Goal: Check status: Check status

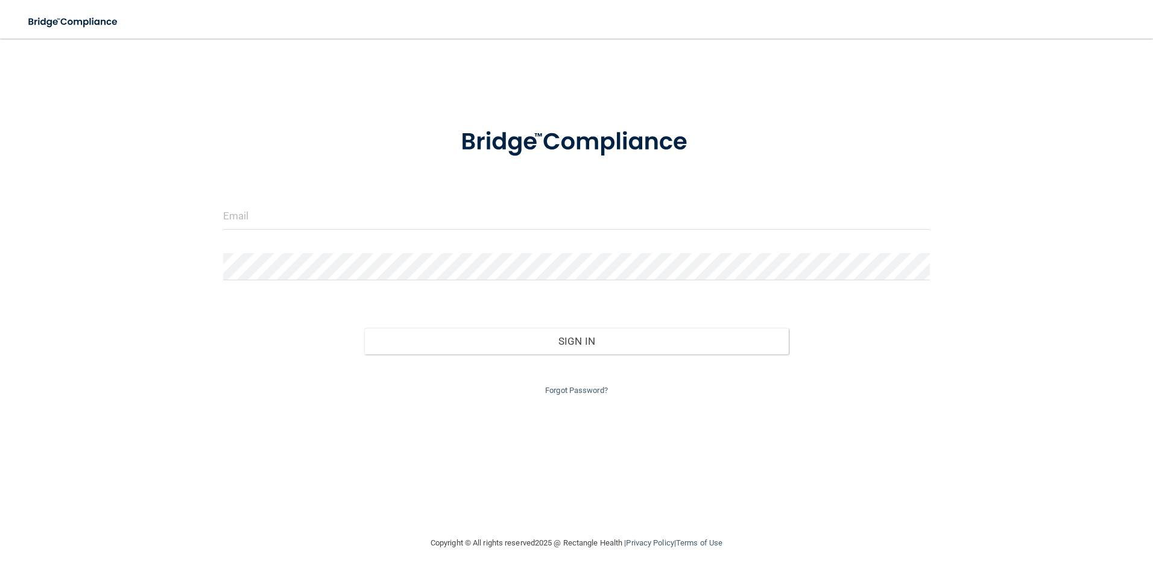
click at [438, 187] on form "Invalid email/password. You don't have permission to access that page. Sign In …" at bounding box center [576, 254] width 707 height 287
click at [429, 220] on input "email" at bounding box center [576, 216] width 707 height 27
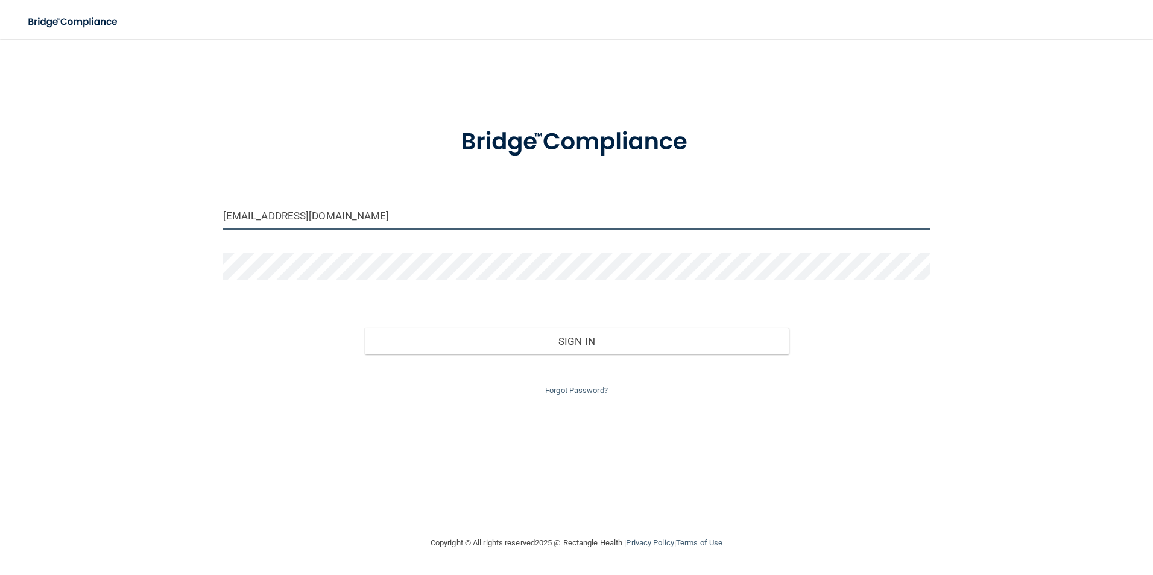
drag, startPoint x: 354, startPoint y: 216, endPoint x: 0, endPoint y: 180, distance: 355.6
click at [0, 180] on html "Toggle navigation Manage My Enterprise Manage My Location [EMAIL_ADDRESS][DOMAI…" at bounding box center [576, 287] width 1153 height 575
type input "[EMAIL_ADDRESS][DOMAIN_NAME]"
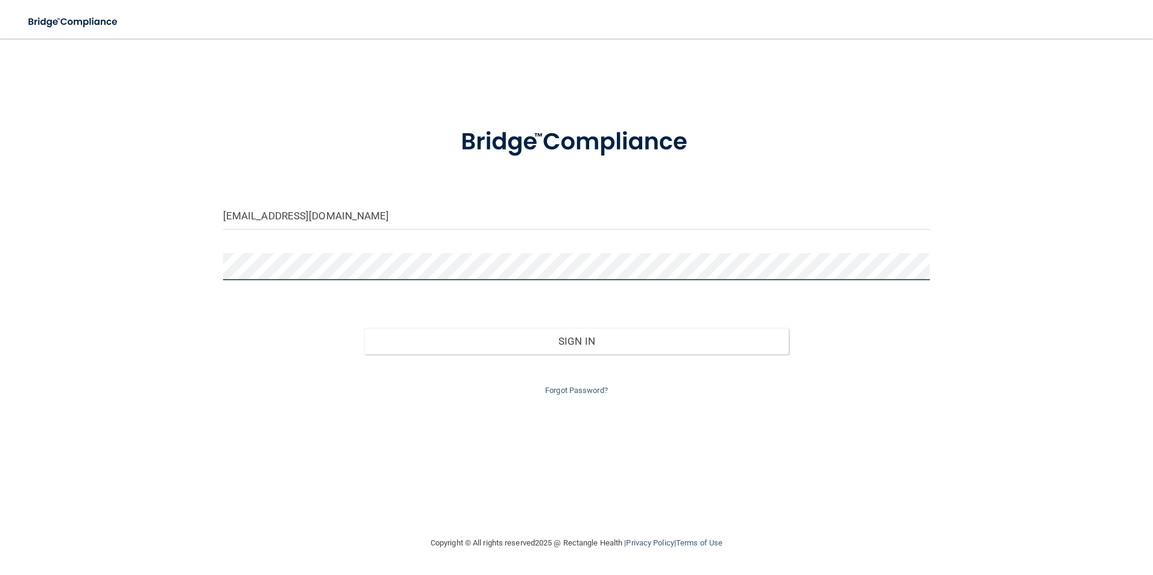
click at [364, 328] on button "Sign In" at bounding box center [576, 341] width 424 height 27
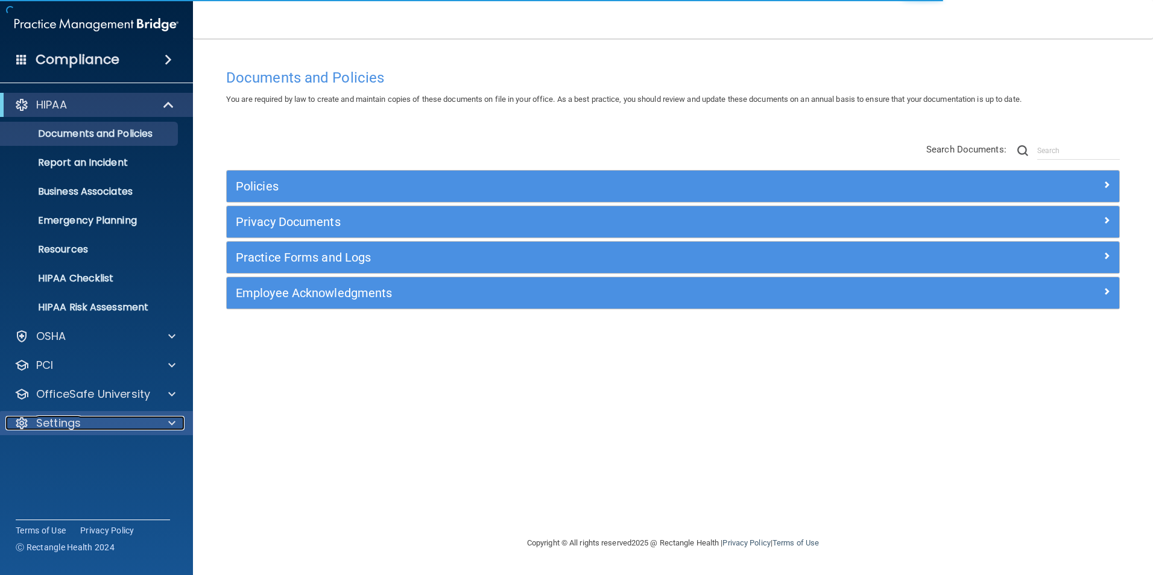
click at [77, 416] on p "Settings" at bounding box center [58, 423] width 45 height 14
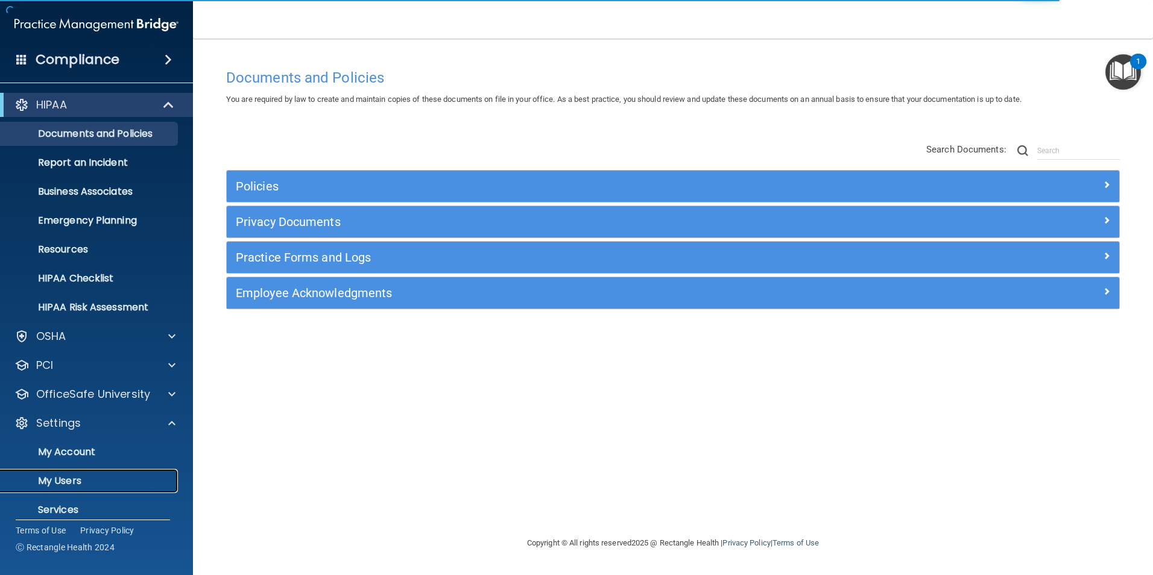
click at [64, 486] on p "My Users" at bounding box center [90, 481] width 165 height 12
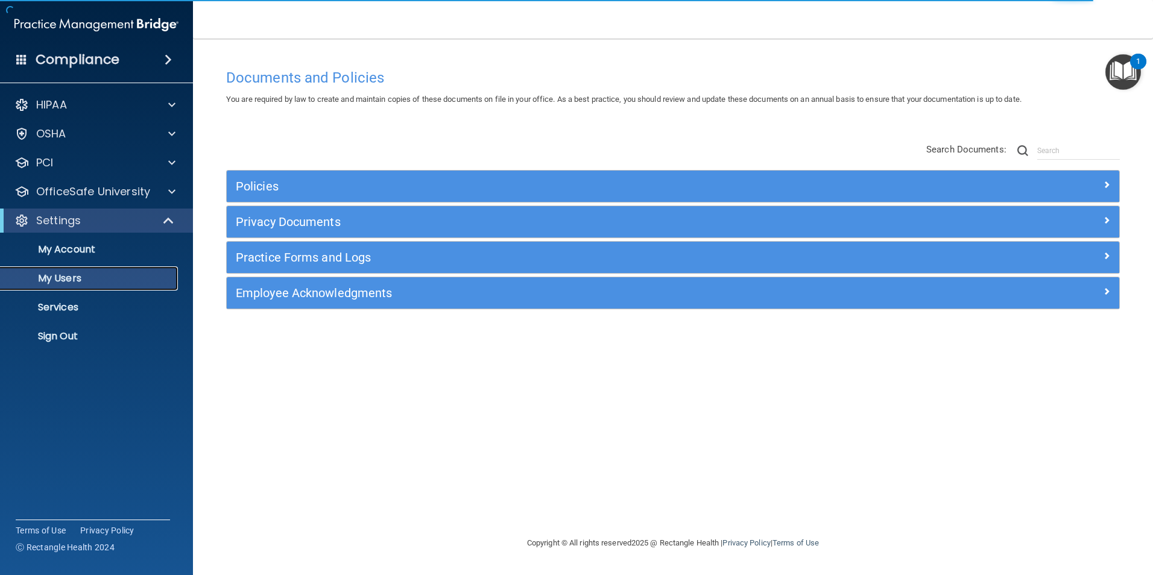
select select "20"
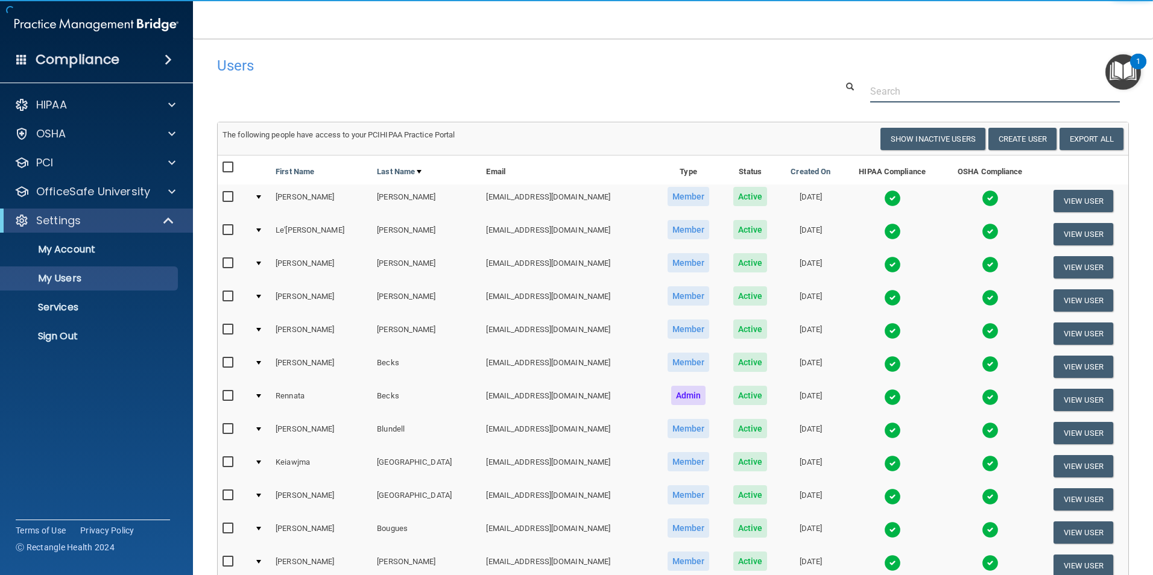
click at [943, 98] on input "text" at bounding box center [995, 91] width 250 height 22
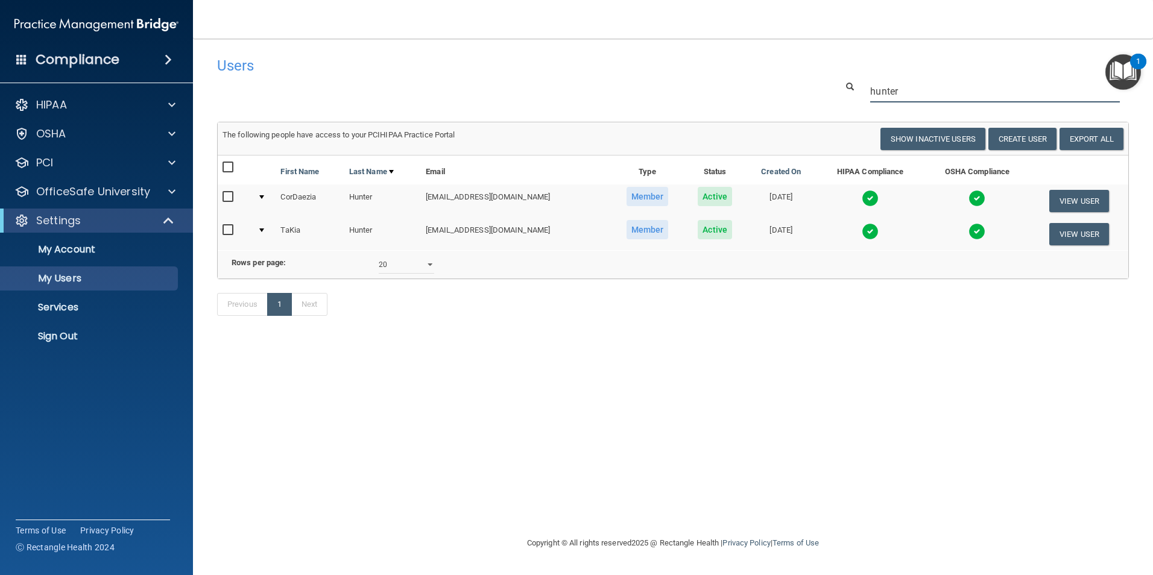
type input "hunter"
click at [867, 198] on img at bounding box center [869, 198] width 17 height 17
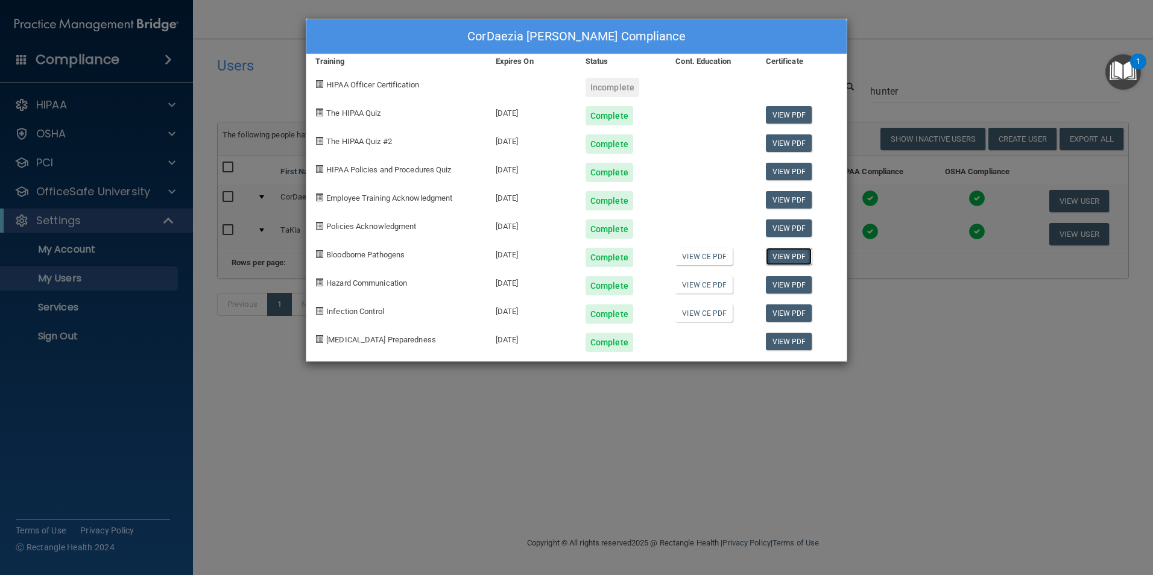
click at [793, 261] on link "View PDF" at bounding box center [789, 256] width 46 height 17
click at [784, 289] on link "View PDF" at bounding box center [789, 284] width 46 height 17
click at [788, 317] on link "View PDF" at bounding box center [789, 312] width 46 height 17
click at [664, 391] on div "CorDaezia [PERSON_NAME] Compliance Training Expires On Status Cont. Education C…" at bounding box center [576, 287] width 1153 height 575
